Goal: Task Accomplishment & Management: Complete application form

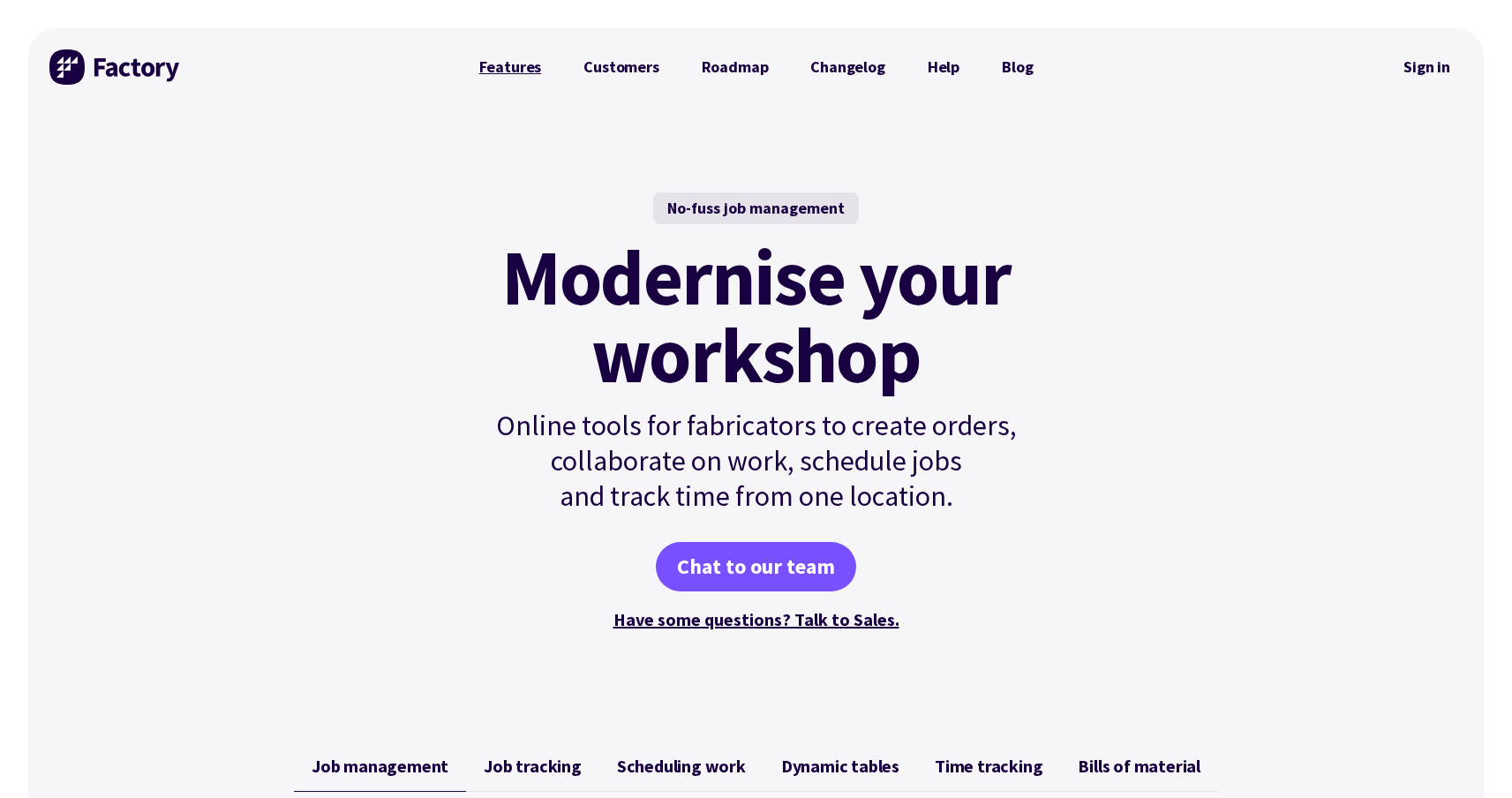
click at [524, 60] on link "Features" at bounding box center [510, 67] width 105 height 36
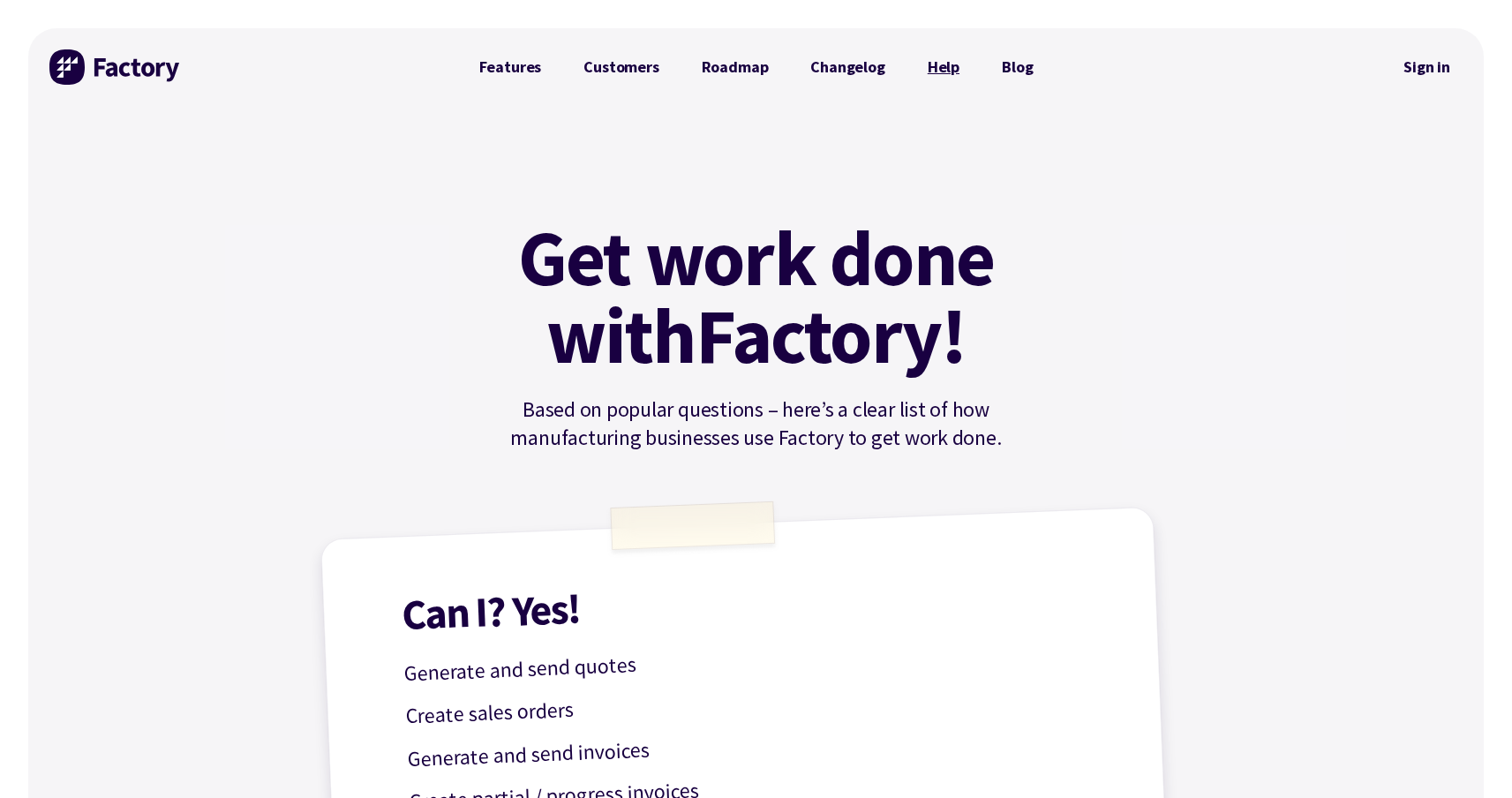
click at [945, 69] on link "Help" at bounding box center [943, 67] width 74 height 36
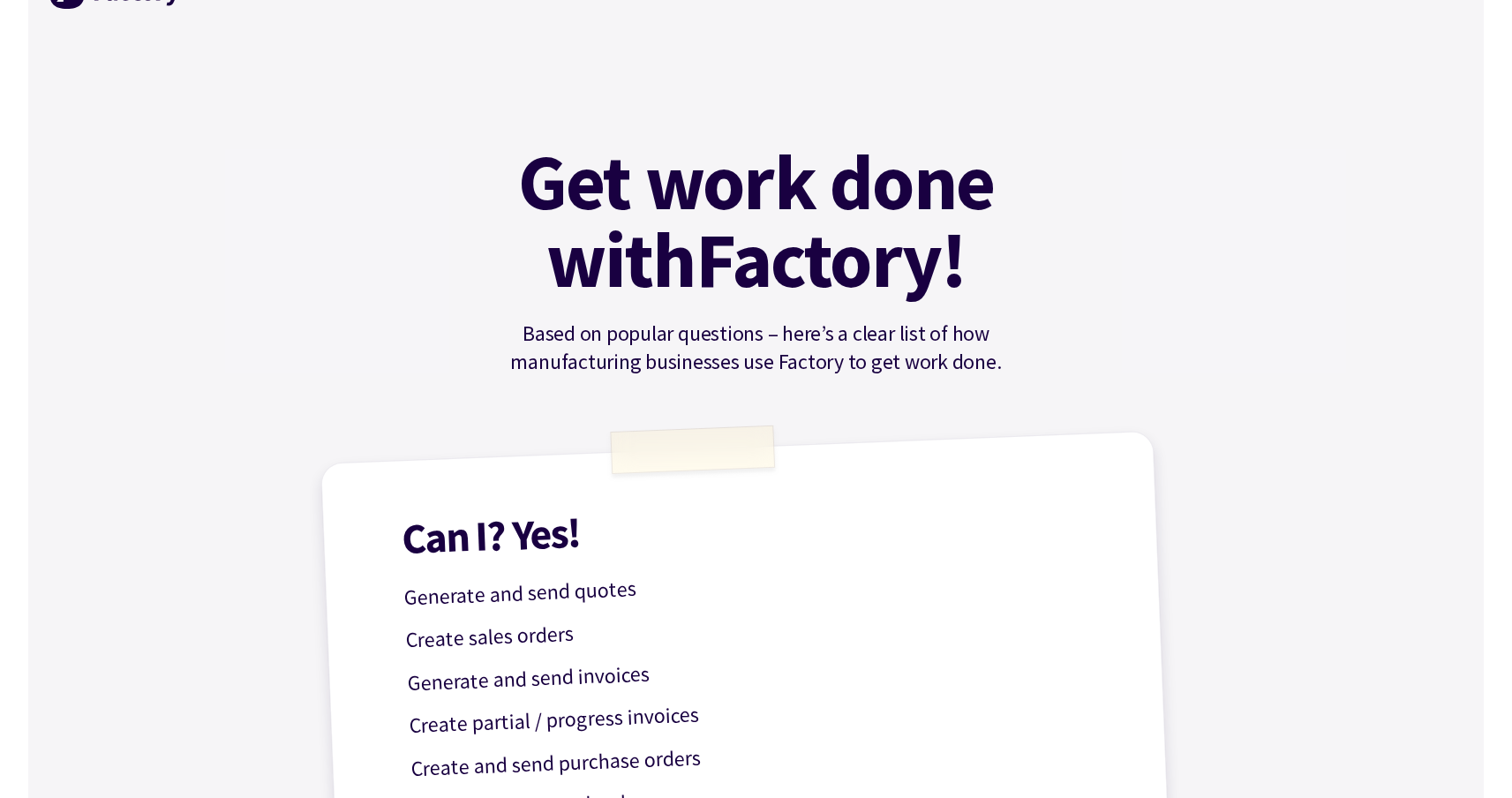
scroll to position [83, 0]
